Goal: Communication & Community: Ask a question

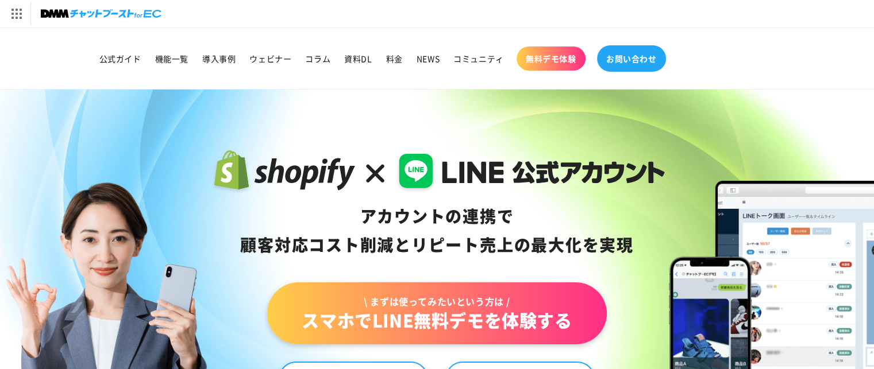
click at [642, 62] on span "お問い合わせ" at bounding box center [631, 58] width 51 height 10
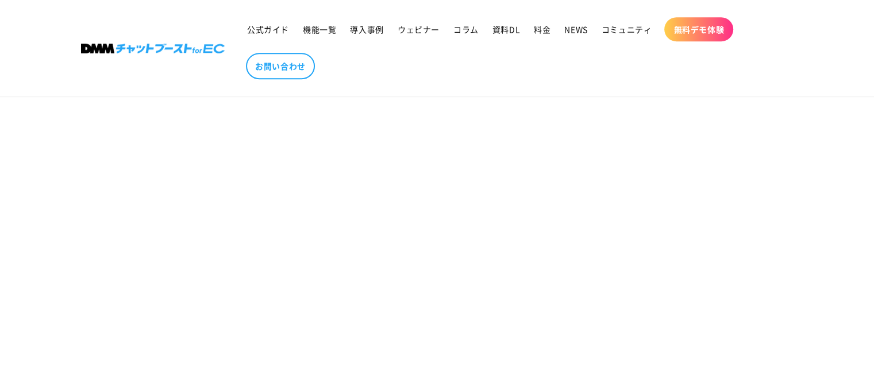
scroll to position [689, 0]
